Goal: Find specific page/section: Locate a particular part of the current website

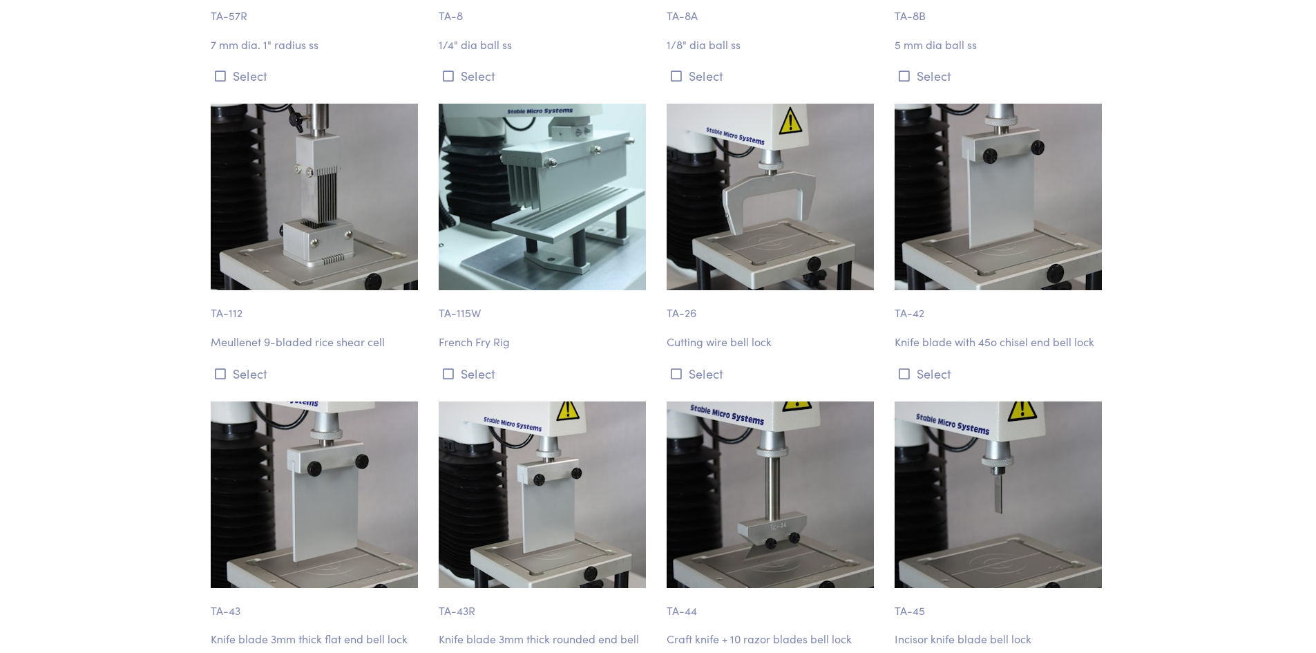
scroll to position [5390, 0]
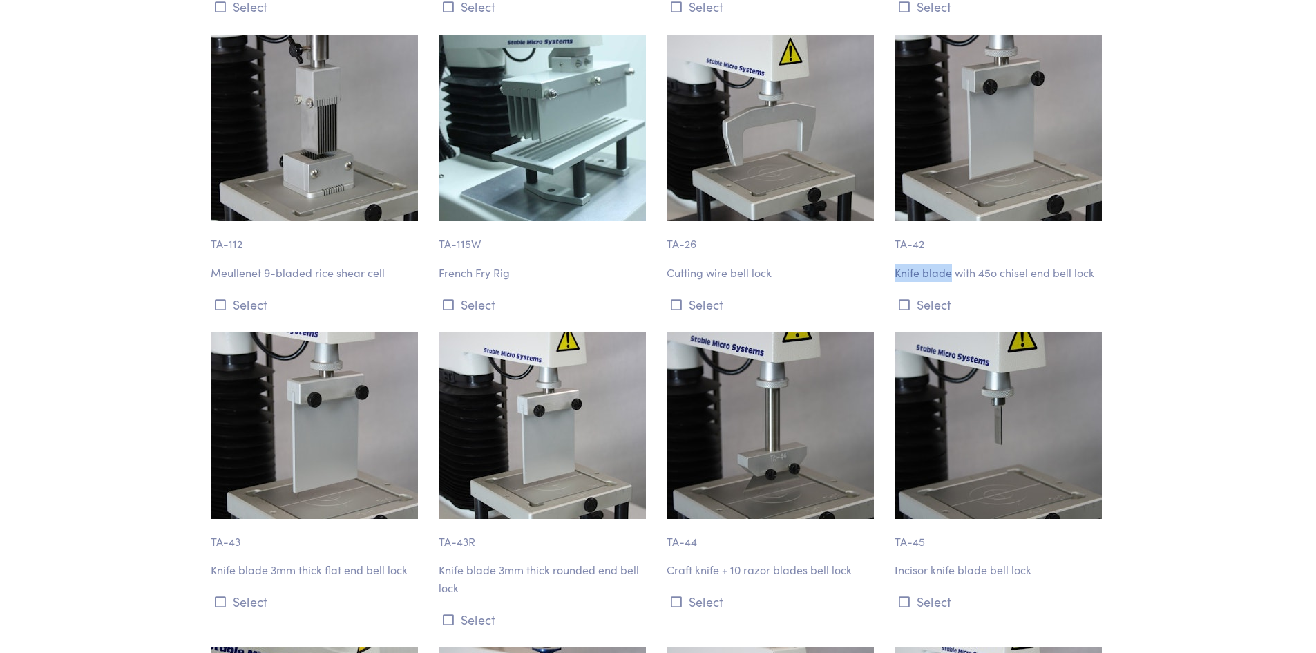
drag, startPoint x: 893, startPoint y: 220, endPoint x: 951, endPoint y: 225, distance: 58.2
click at [951, 225] on div "TA-42 Knife blade with 45o chisel end bell lock Select" at bounding box center [1001, 175] width 228 height 281
copy p "Knife blade"
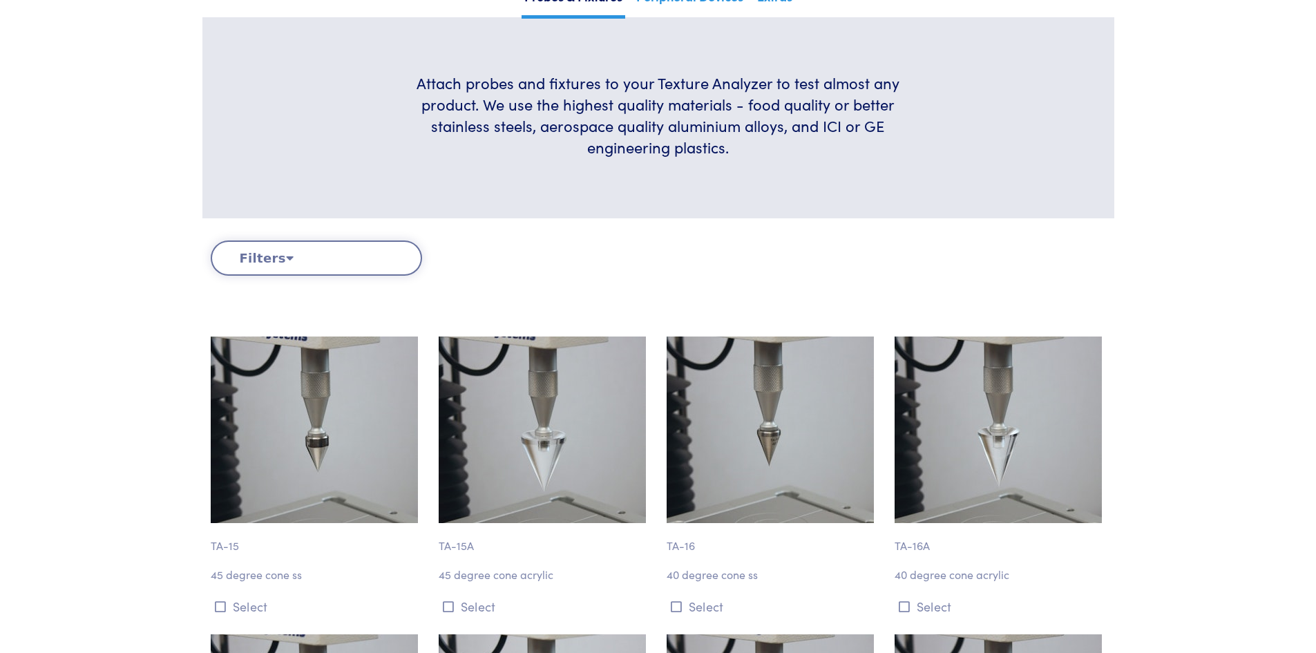
scroll to position [0, 0]
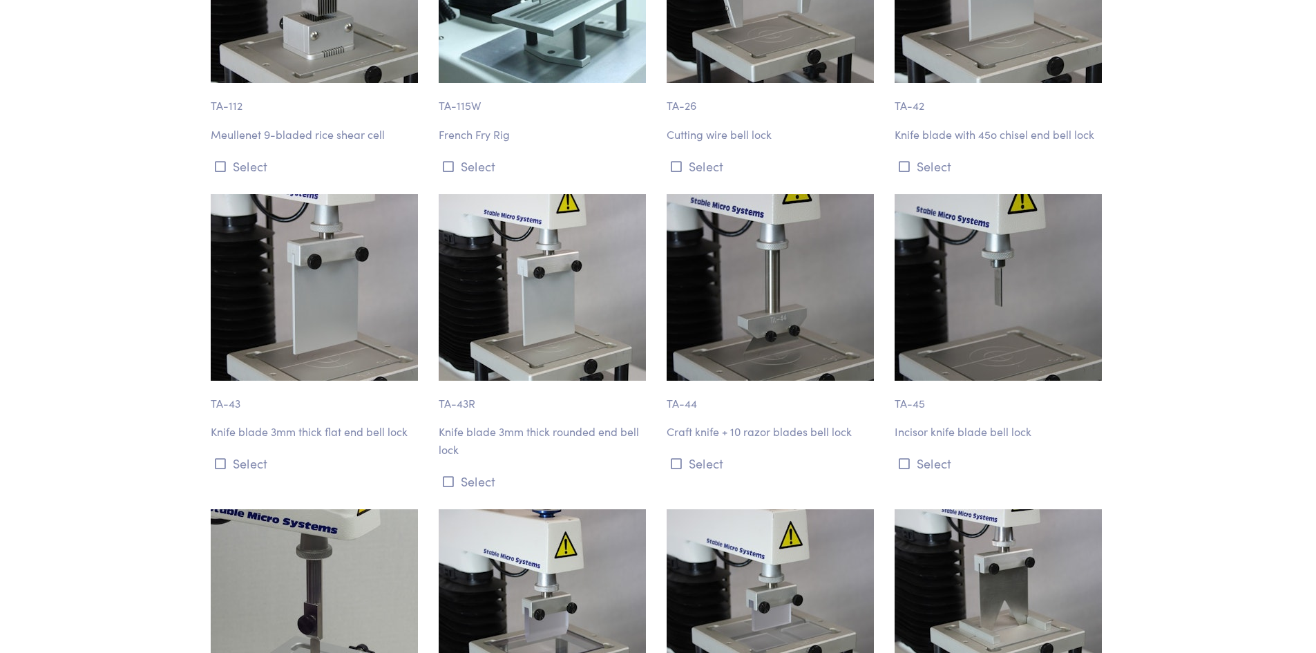
scroll to position [5459, 0]
